Goal: Task Accomplishment & Management: Manage account settings

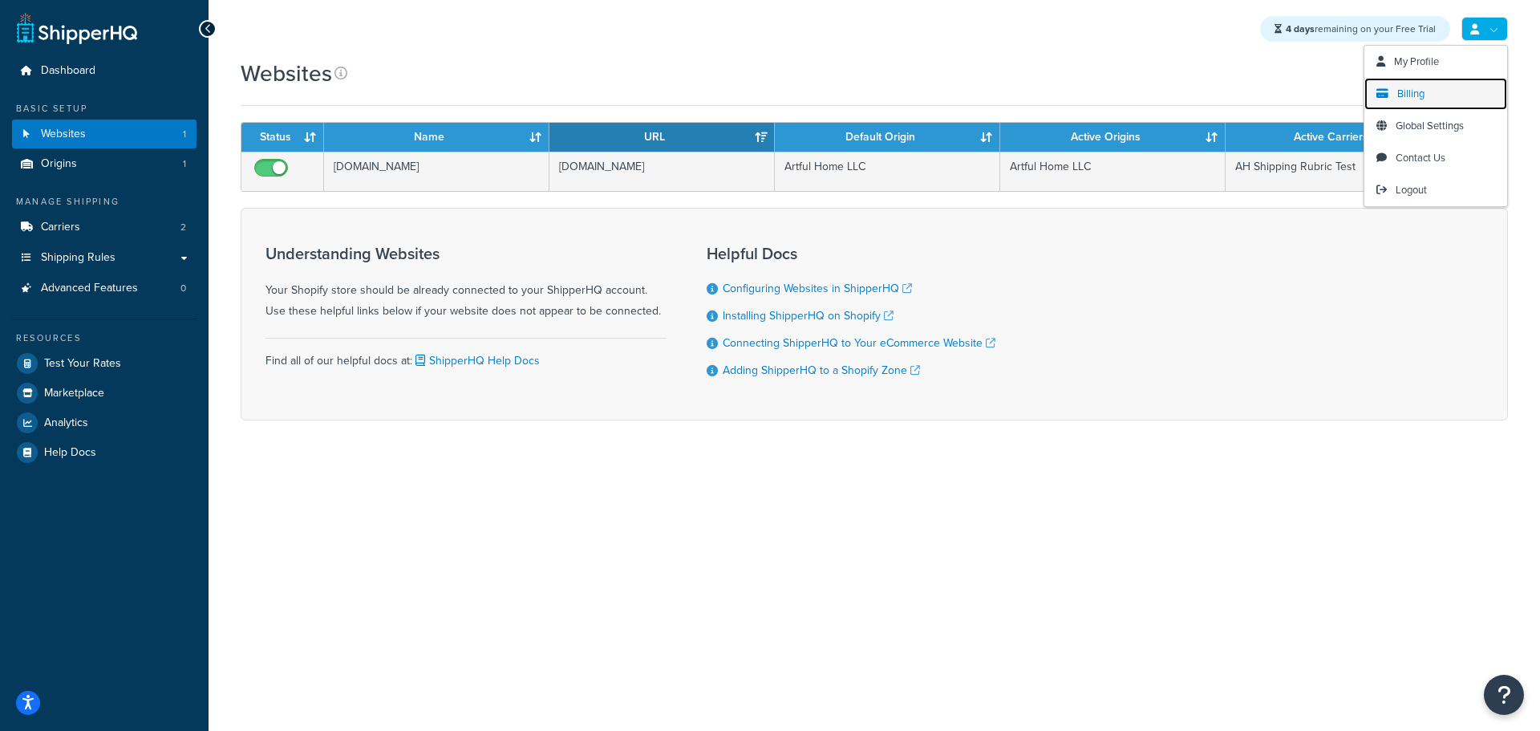
click at [1417, 95] on span "Billing" at bounding box center [1410, 93] width 27 height 15
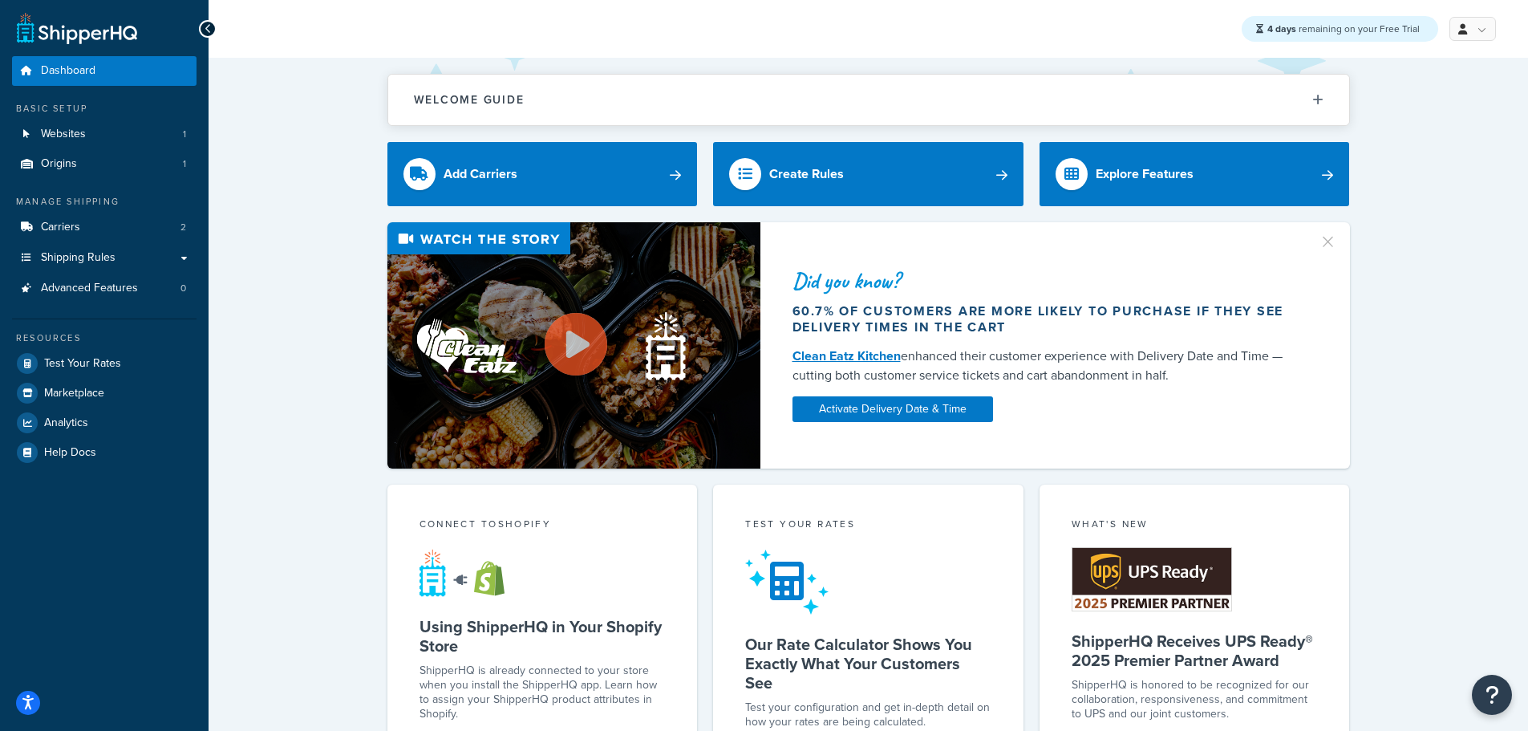
drag, startPoint x: 1405, startPoint y: 314, endPoint x: 1382, endPoint y: 289, distance: 34.1
click at [1405, 314] on div "Did you know? 60.7% of customers are more likely to purchase if they see delive…" at bounding box center [868, 345] width 1255 height 246
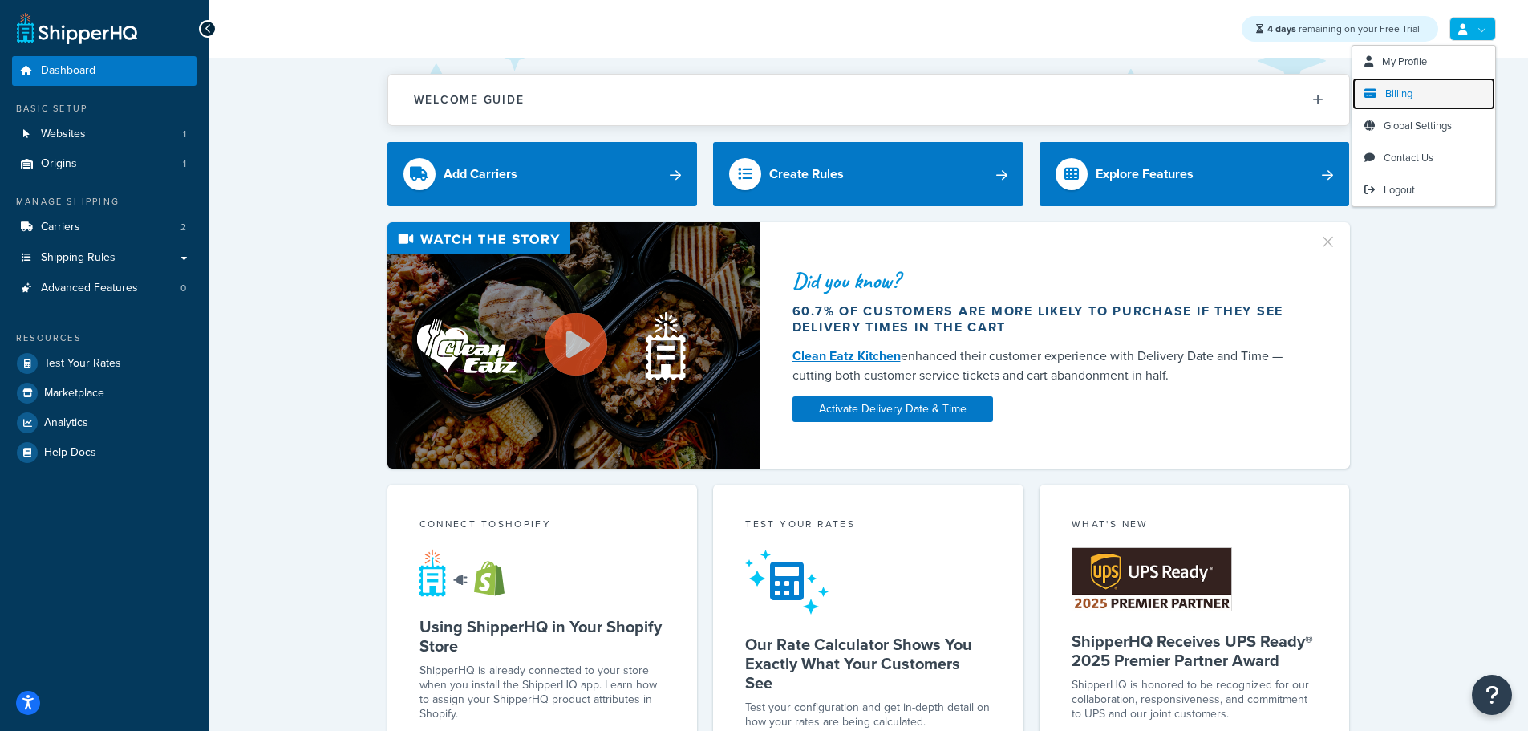
click at [1434, 92] on link "Billing" at bounding box center [1424, 94] width 143 height 32
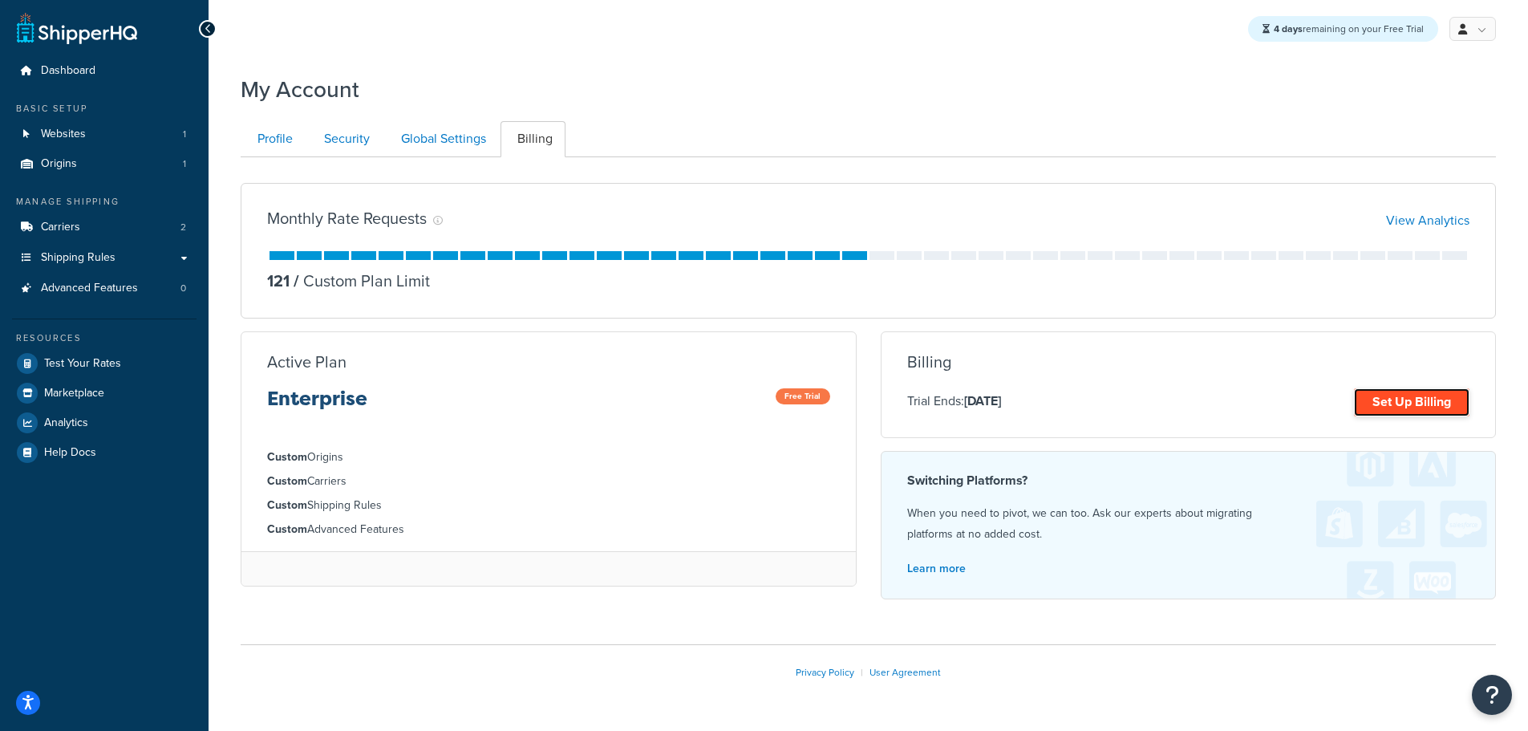
click at [1377, 404] on link "Set Up Billing" at bounding box center [1412, 402] width 116 height 28
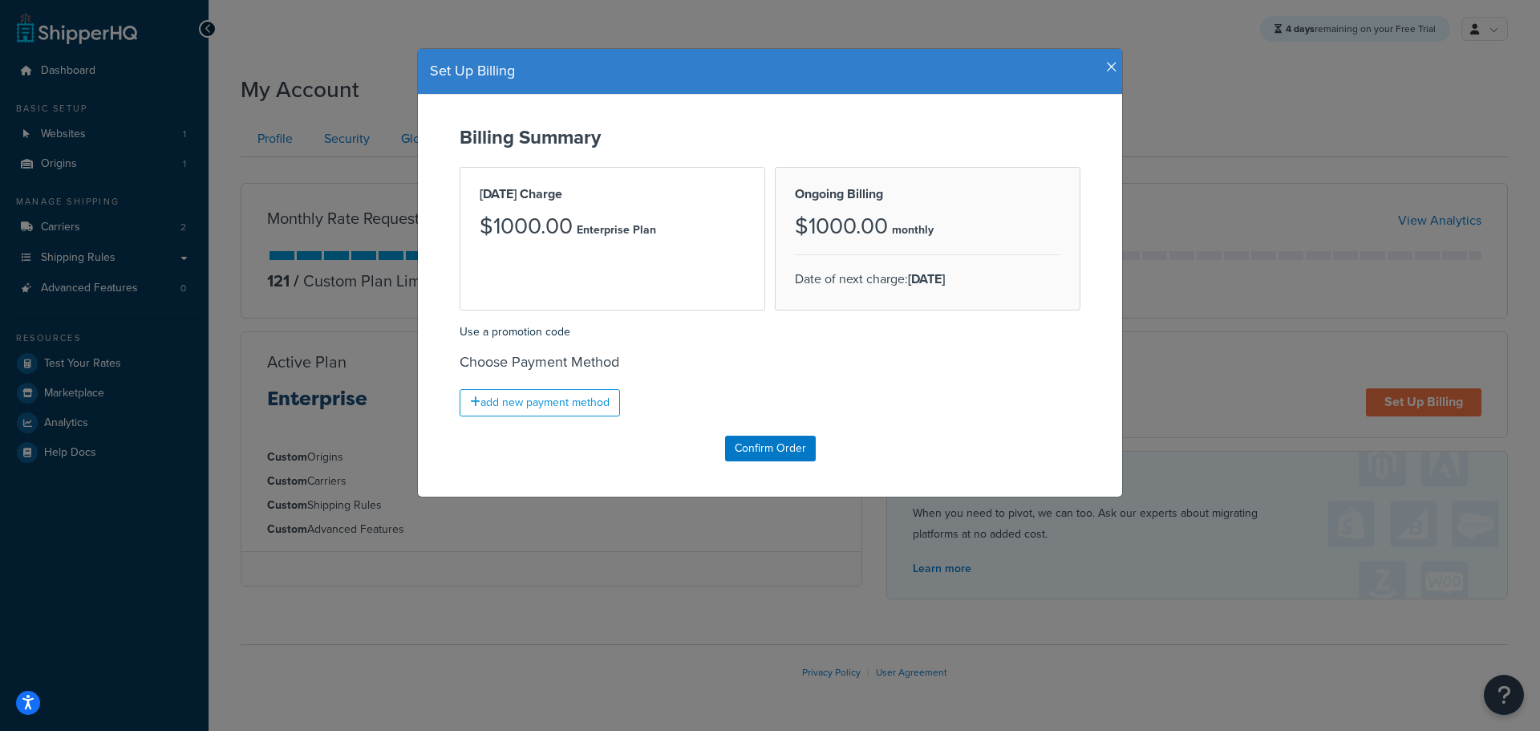
click at [1292, 89] on div "Set Up Billing Billing Summary Today's Charge $1000.00 Enterprise Plan Ongoing …" at bounding box center [770, 365] width 1540 height 731
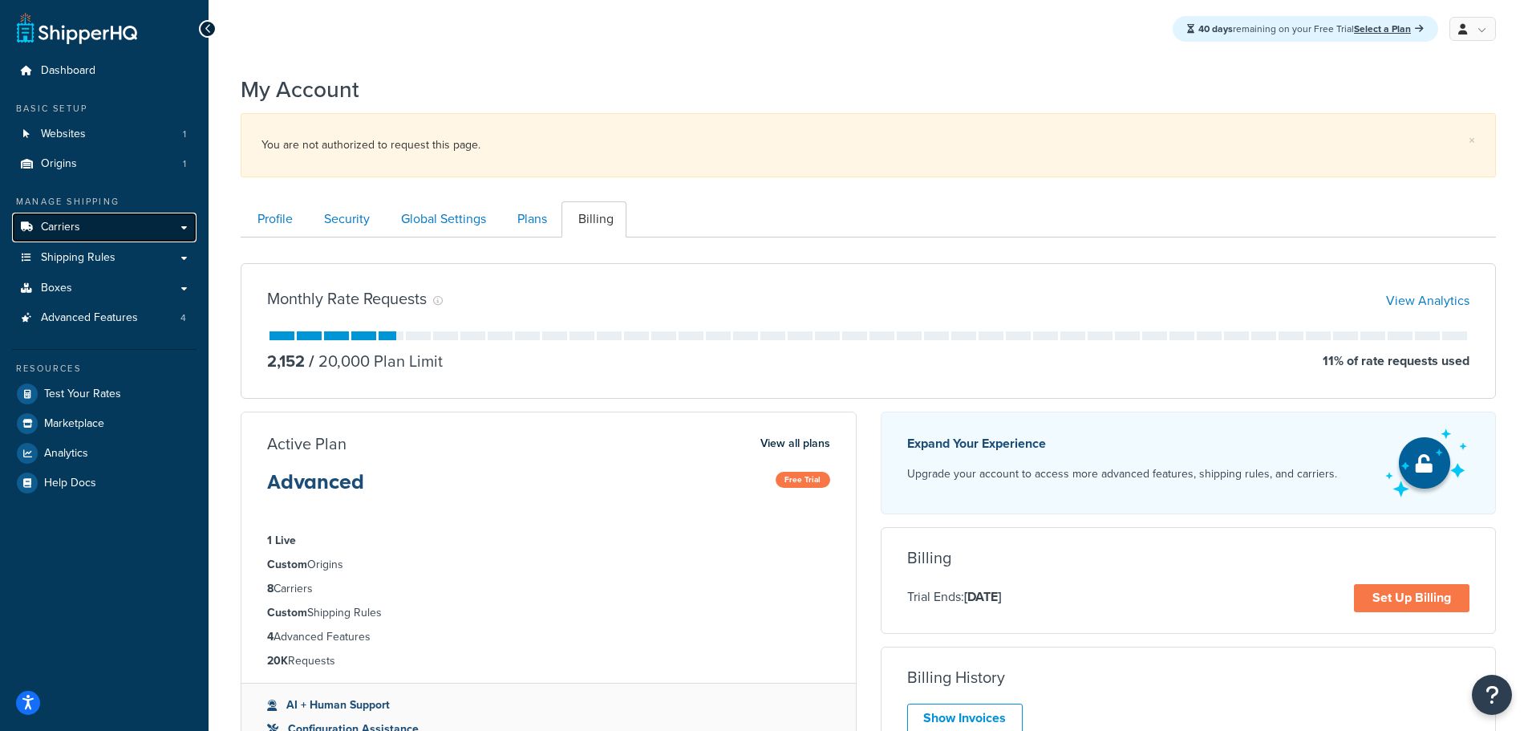
click at [108, 231] on link "Carriers" at bounding box center [104, 228] width 185 height 30
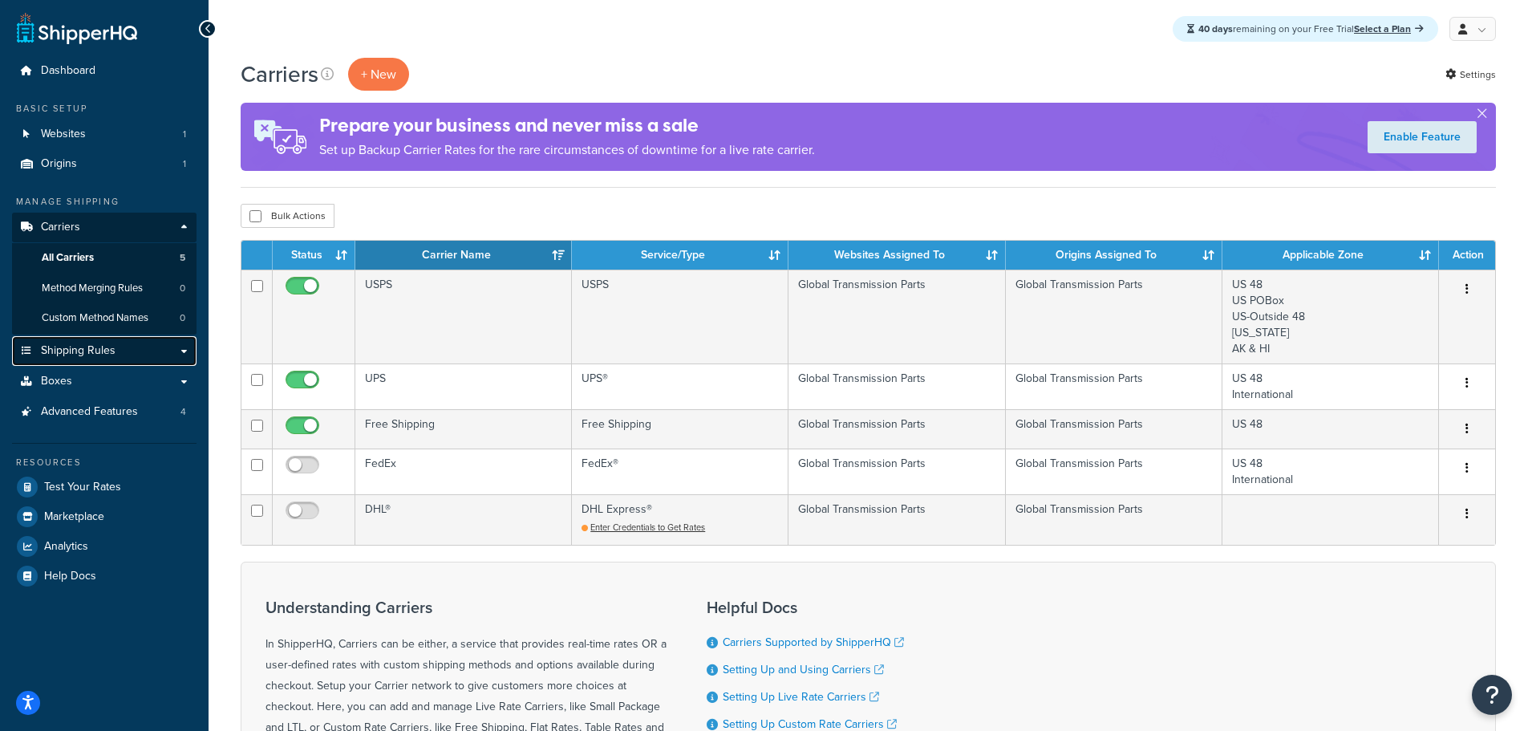
click at [73, 355] on span "Shipping Rules" at bounding box center [78, 351] width 75 height 14
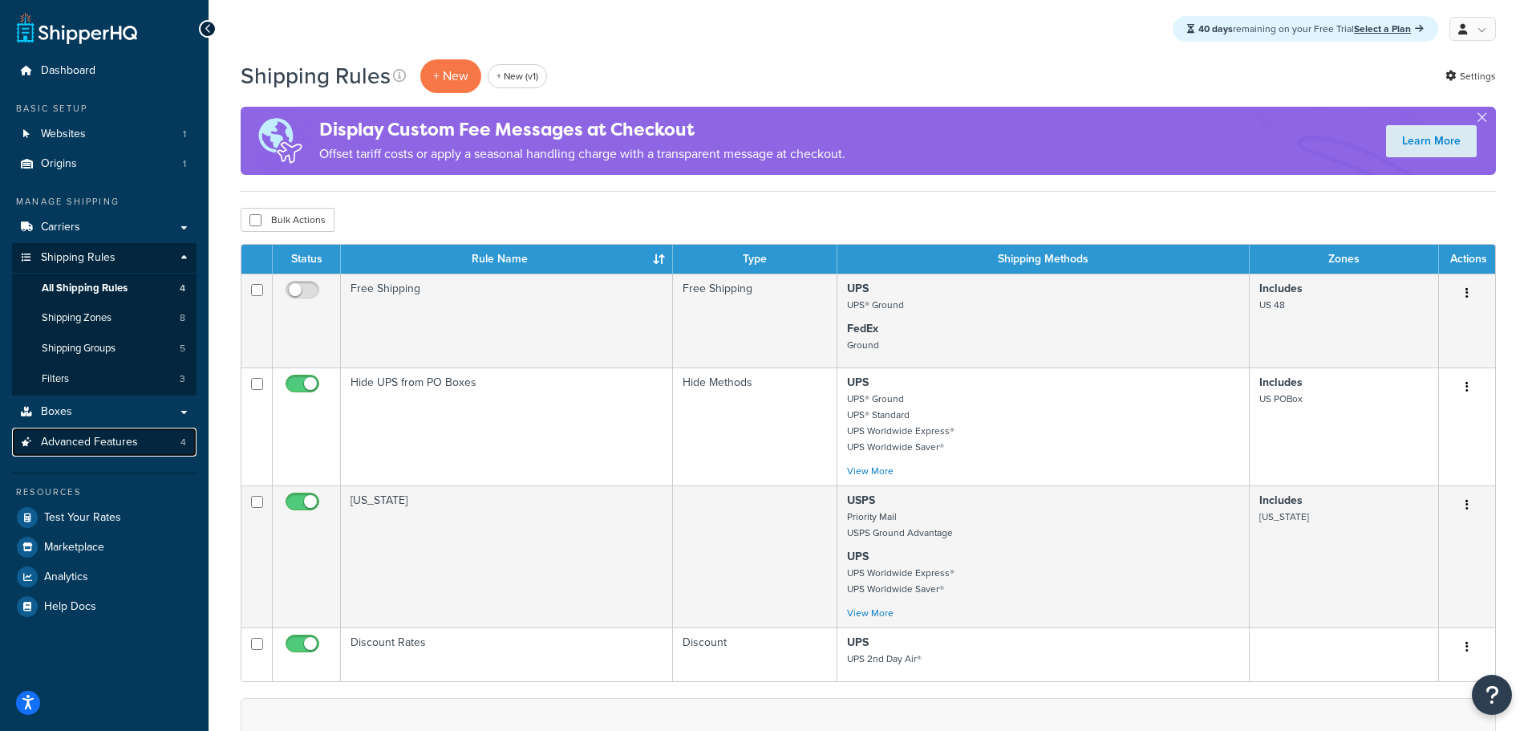
click at [67, 447] on span "Advanced Features" at bounding box center [89, 443] width 97 height 14
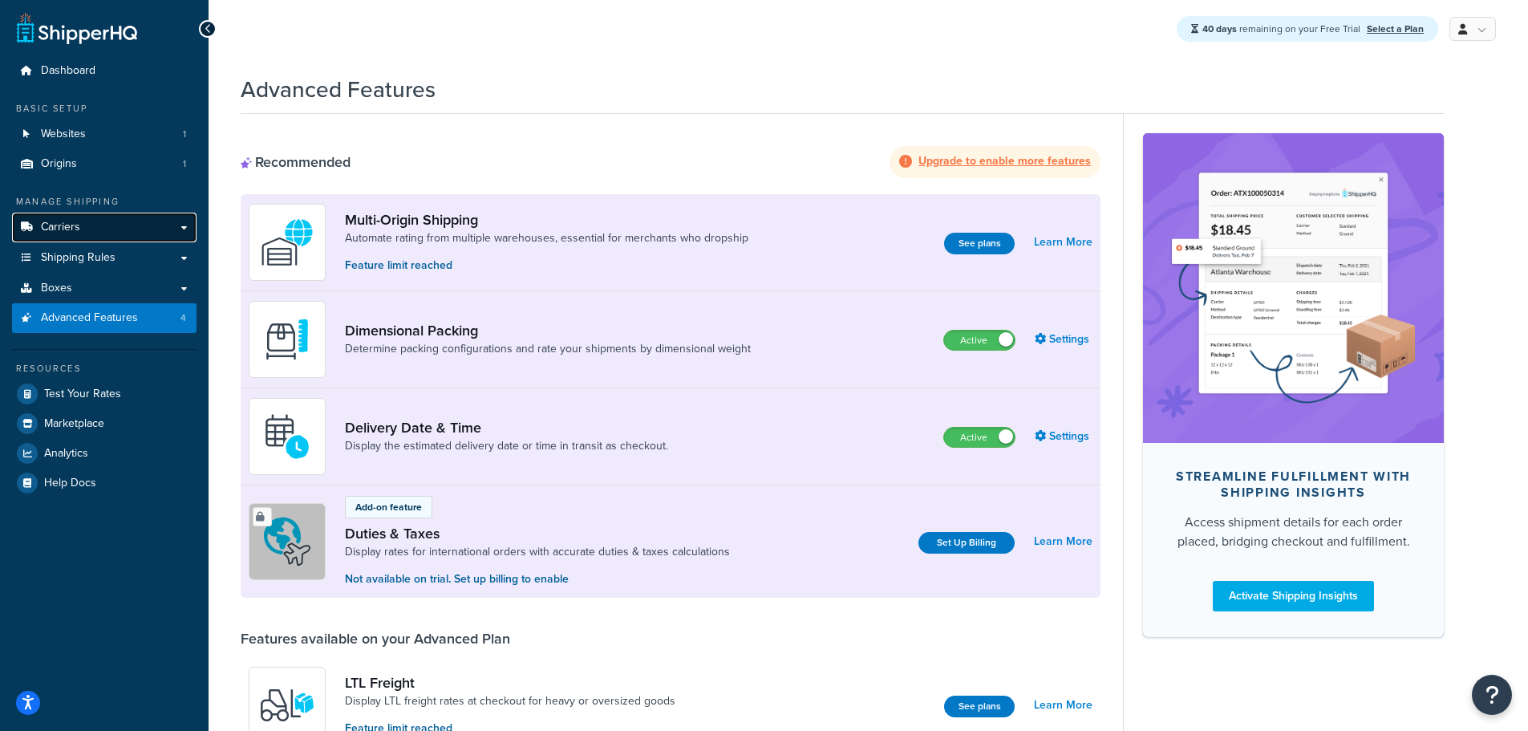
click at [75, 221] on span "Carriers" at bounding box center [60, 228] width 39 height 14
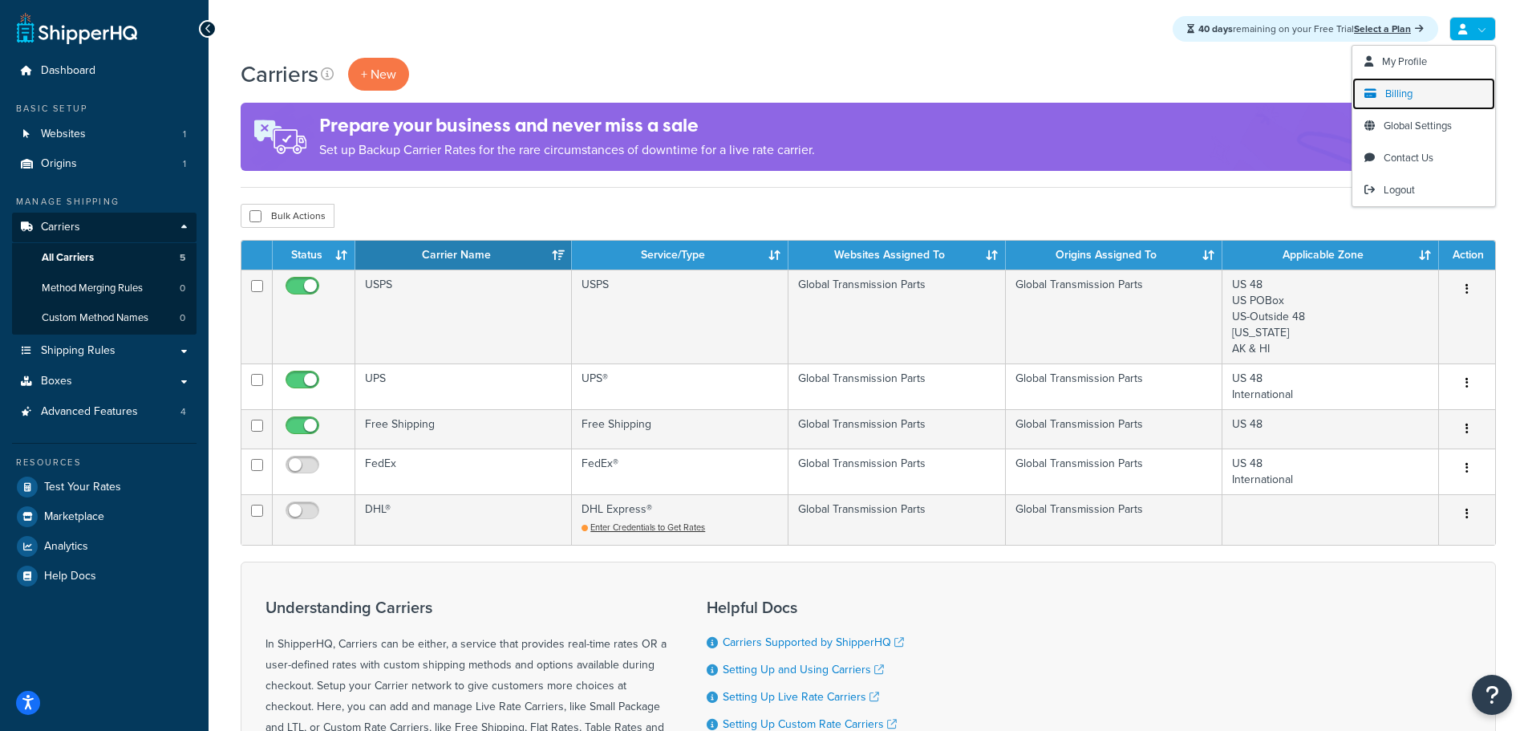
click at [1424, 88] on link "Billing" at bounding box center [1424, 94] width 143 height 32
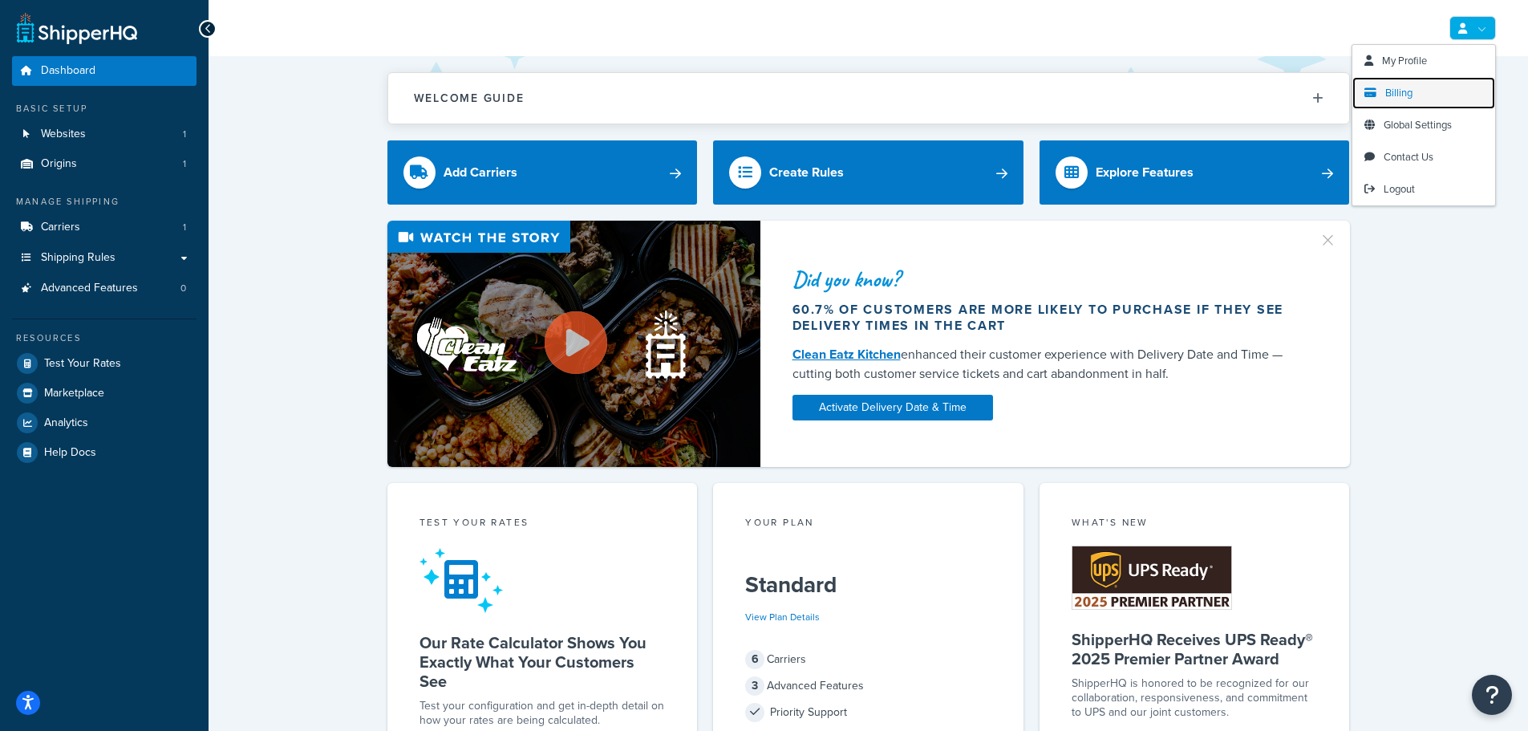
click at [1412, 91] on span "Billing" at bounding box center [1398, 92] width 27 height 15
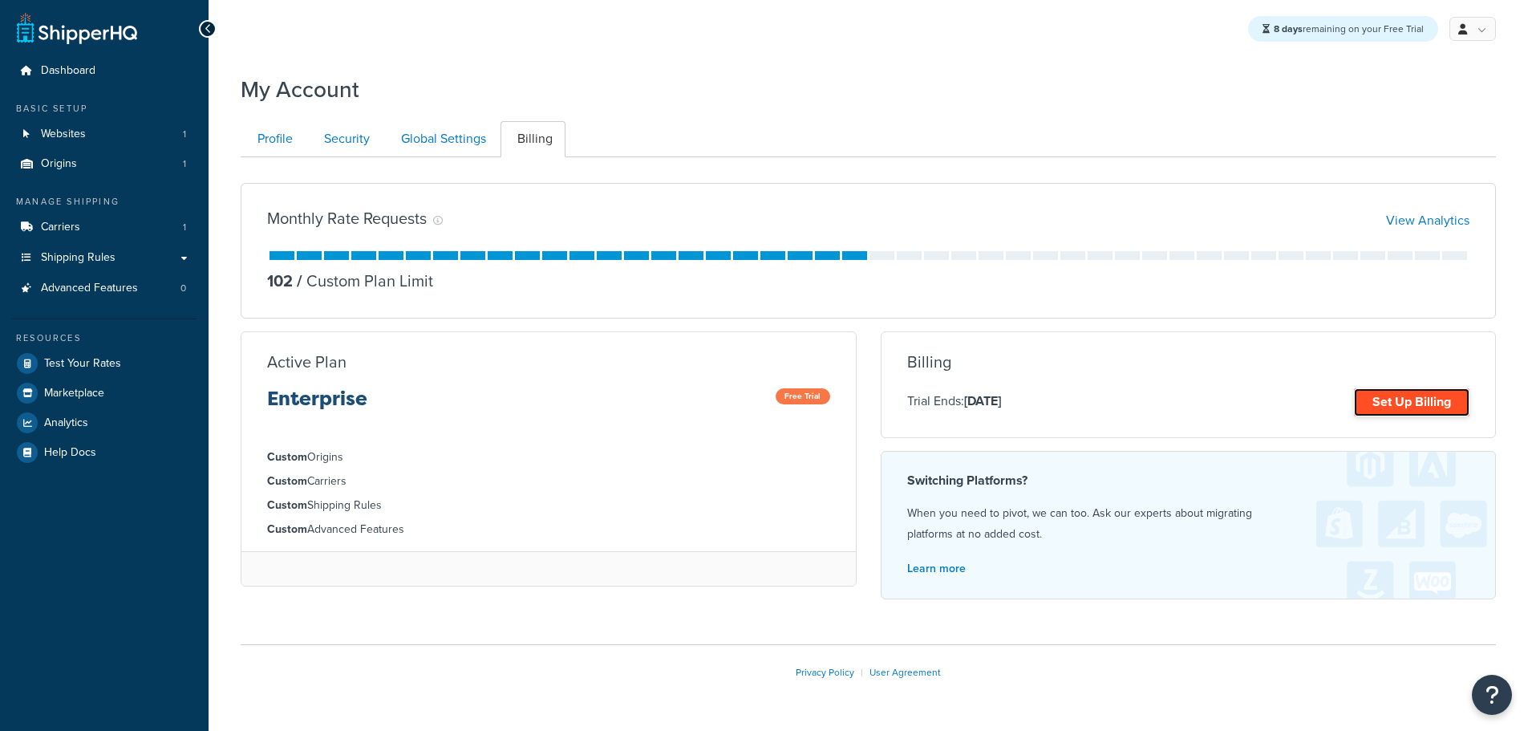
drag, startPoint x: 1388, startPoint y: 390, endPoint x: 1372, endPoint y: 389, distance: 16.1
click at [1389, 389] on link "Set Up Billing" at bounding box center [1412, 402] width 116 height 28
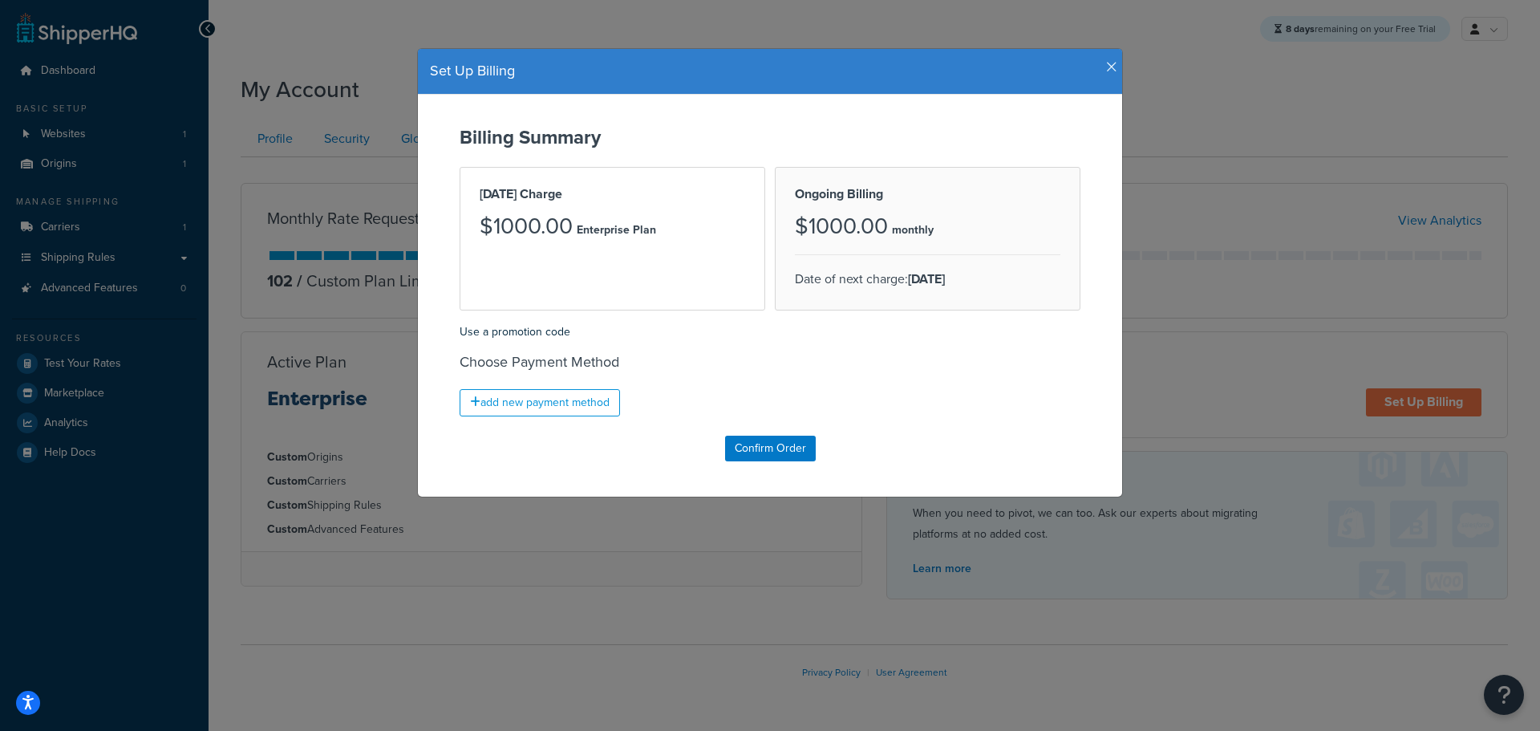
click at [1106, 67] on icon "button" at bounding box center [1111, 67] width 11 height 14
